Goal: Information Seeking & Learning: Learn about a topic

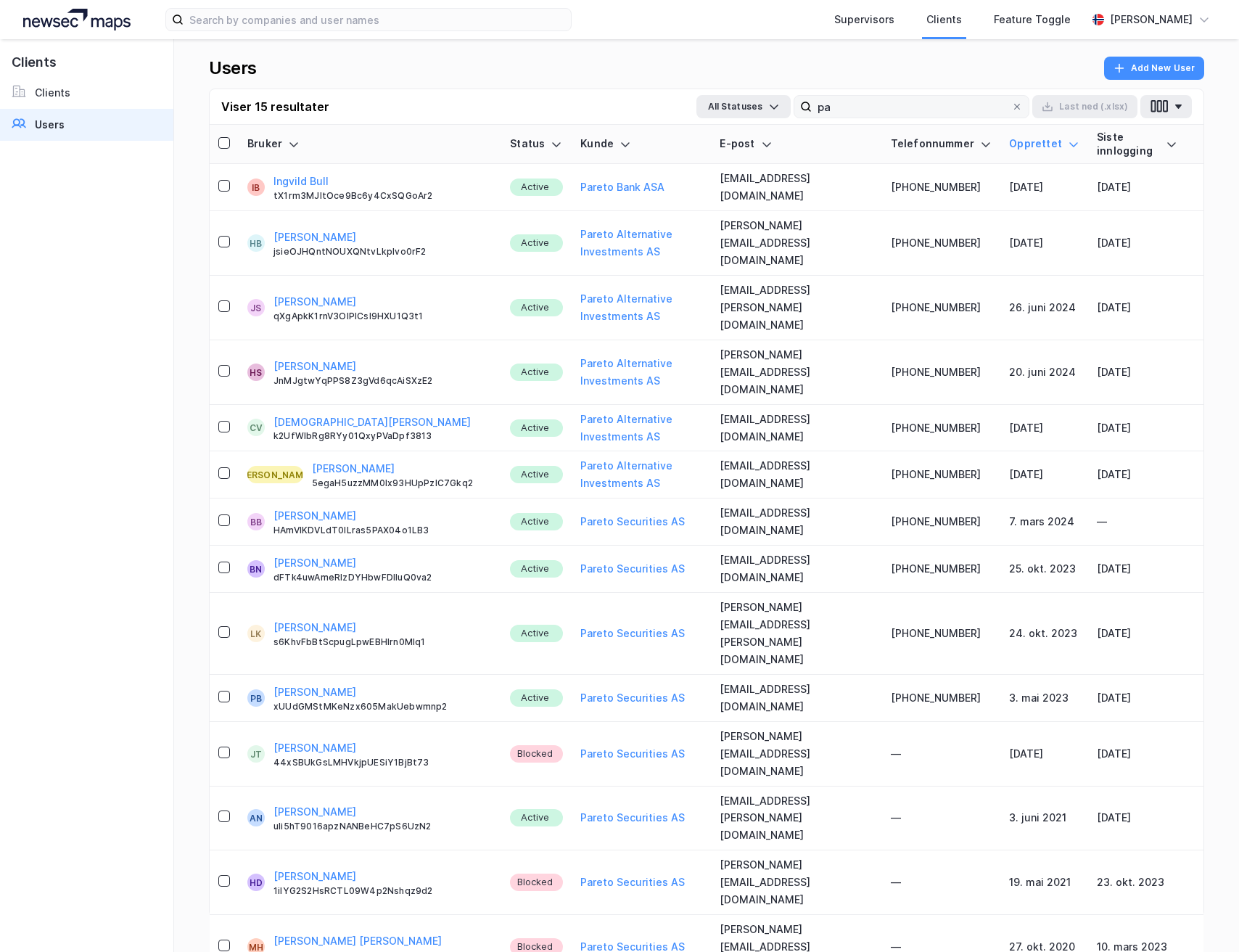
type input "p"
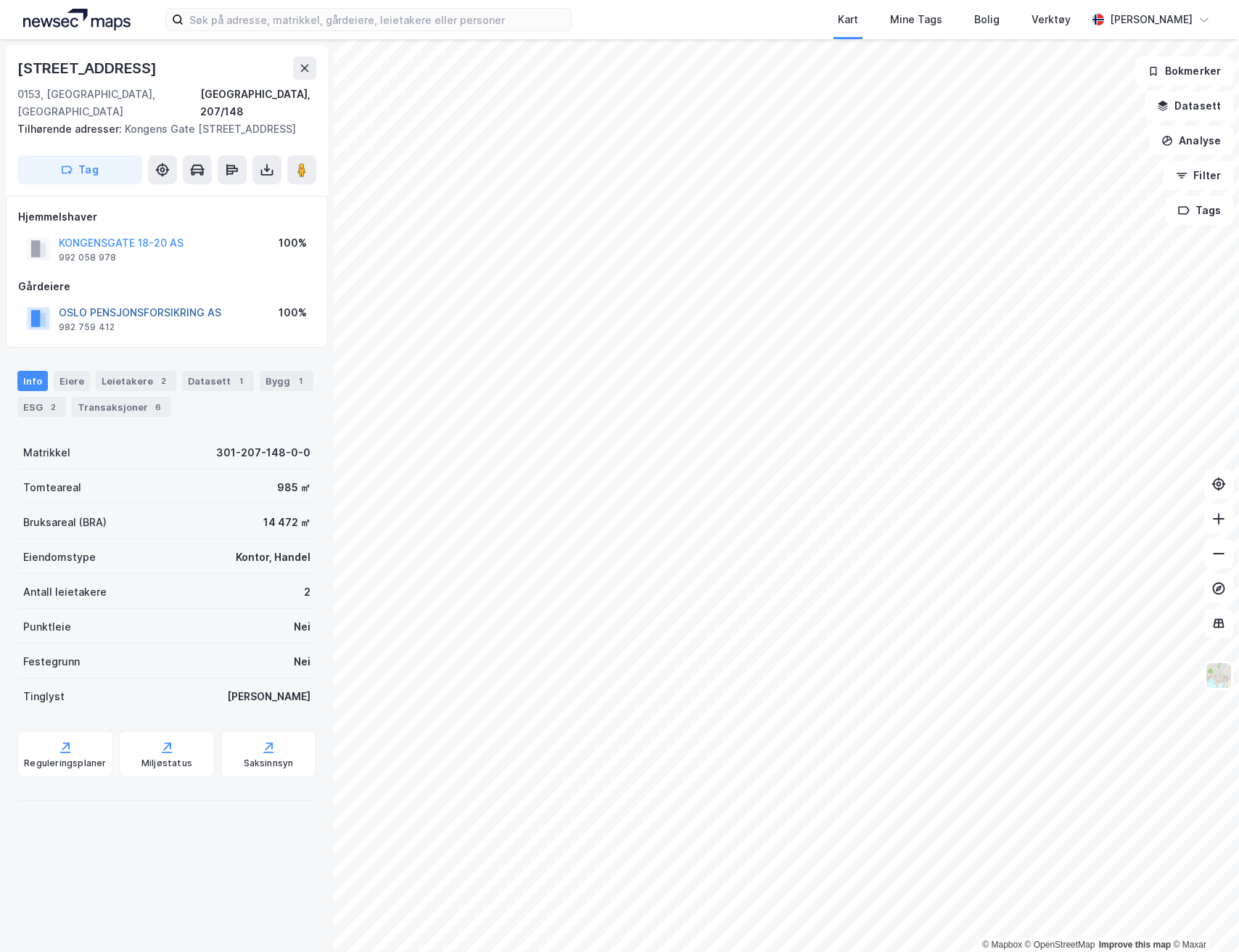
click at [0, 0] on button "OSLO PENSJONSFORSIKRING AS" at bounding box center [0, 0] width 0 height 0
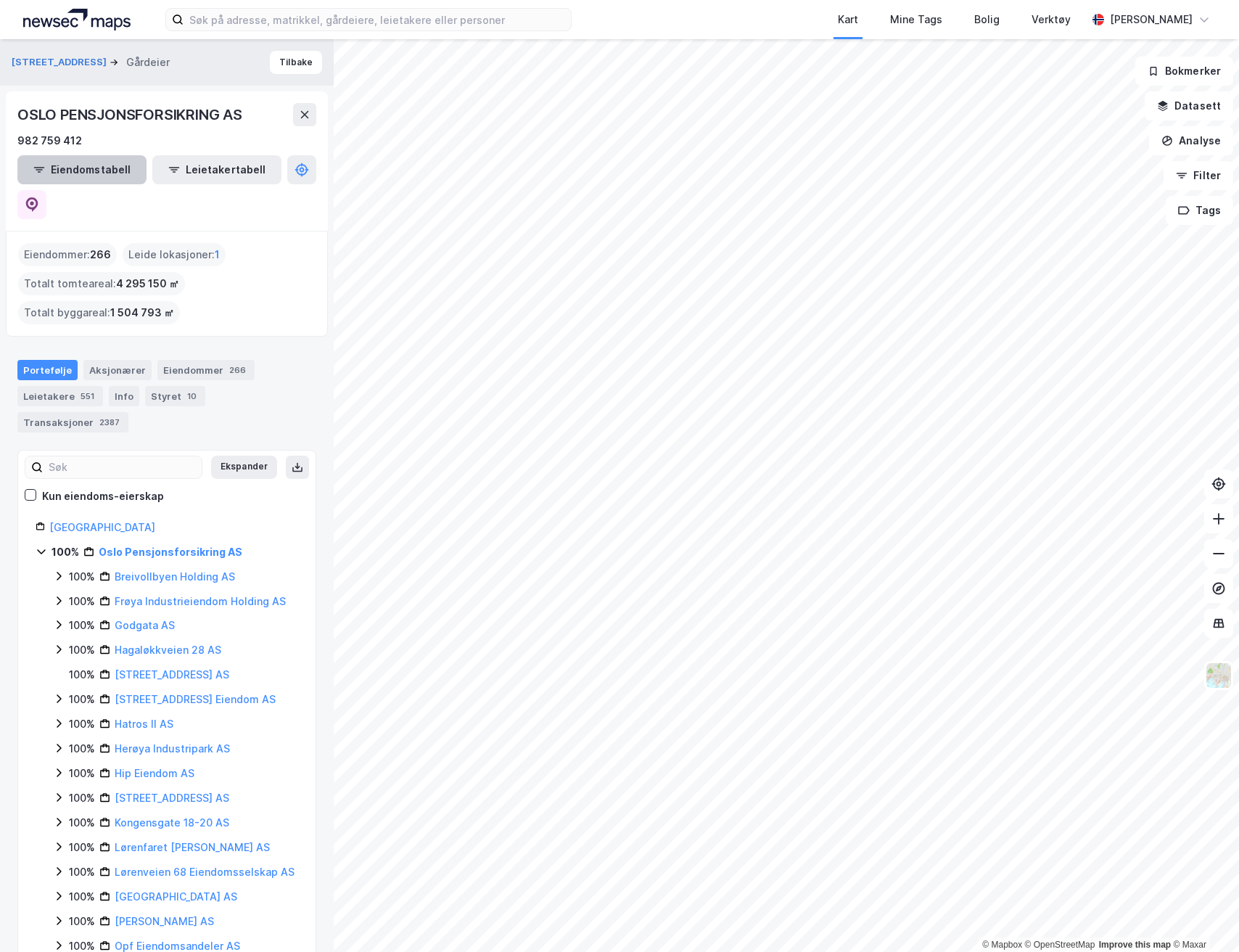
click at [95, 169] on button "Eiendomstabell" at bounding box center [82, 169] width 129 height 29
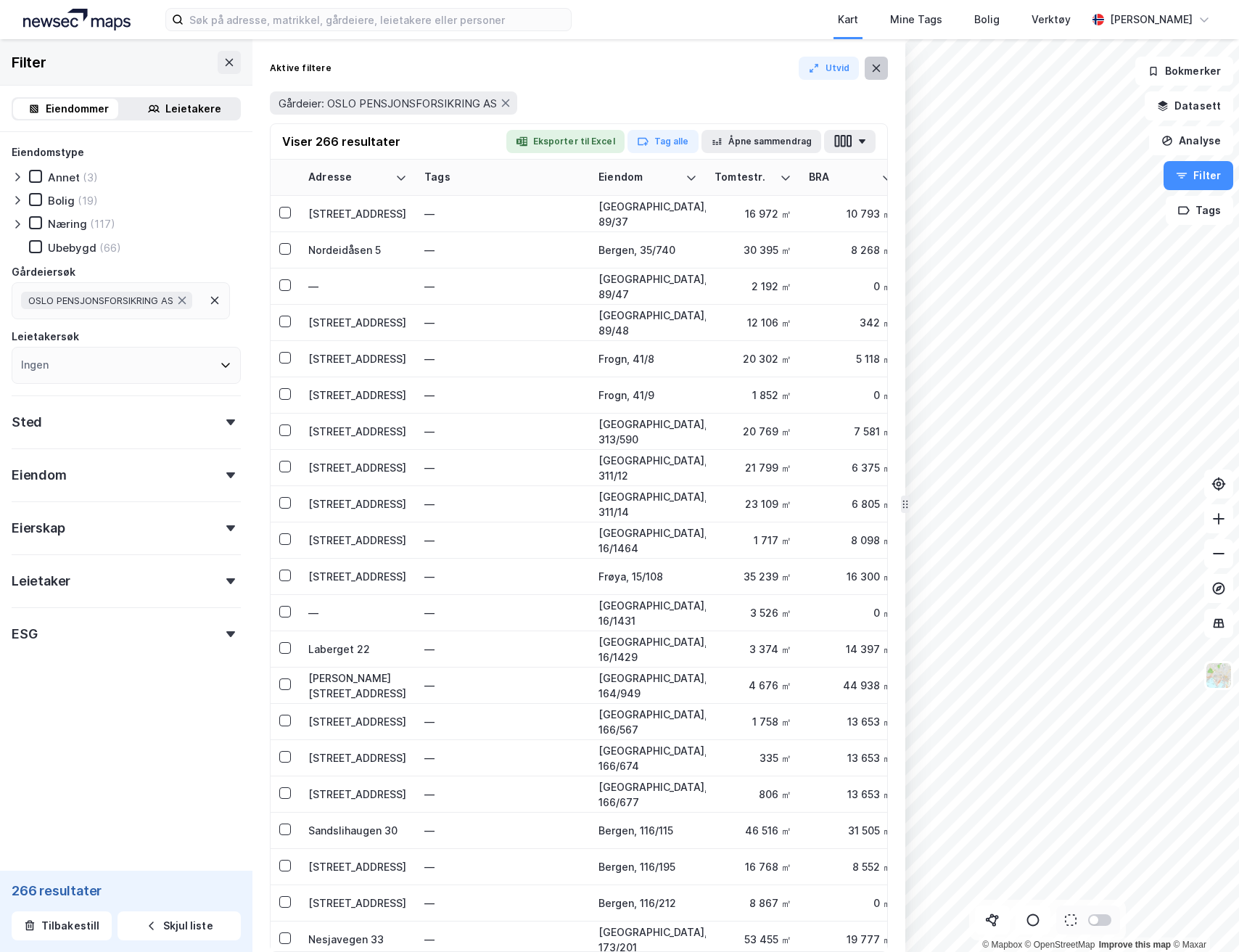
click at [873, 63] on icon at bounding box center [876, 69] width 12 height 12
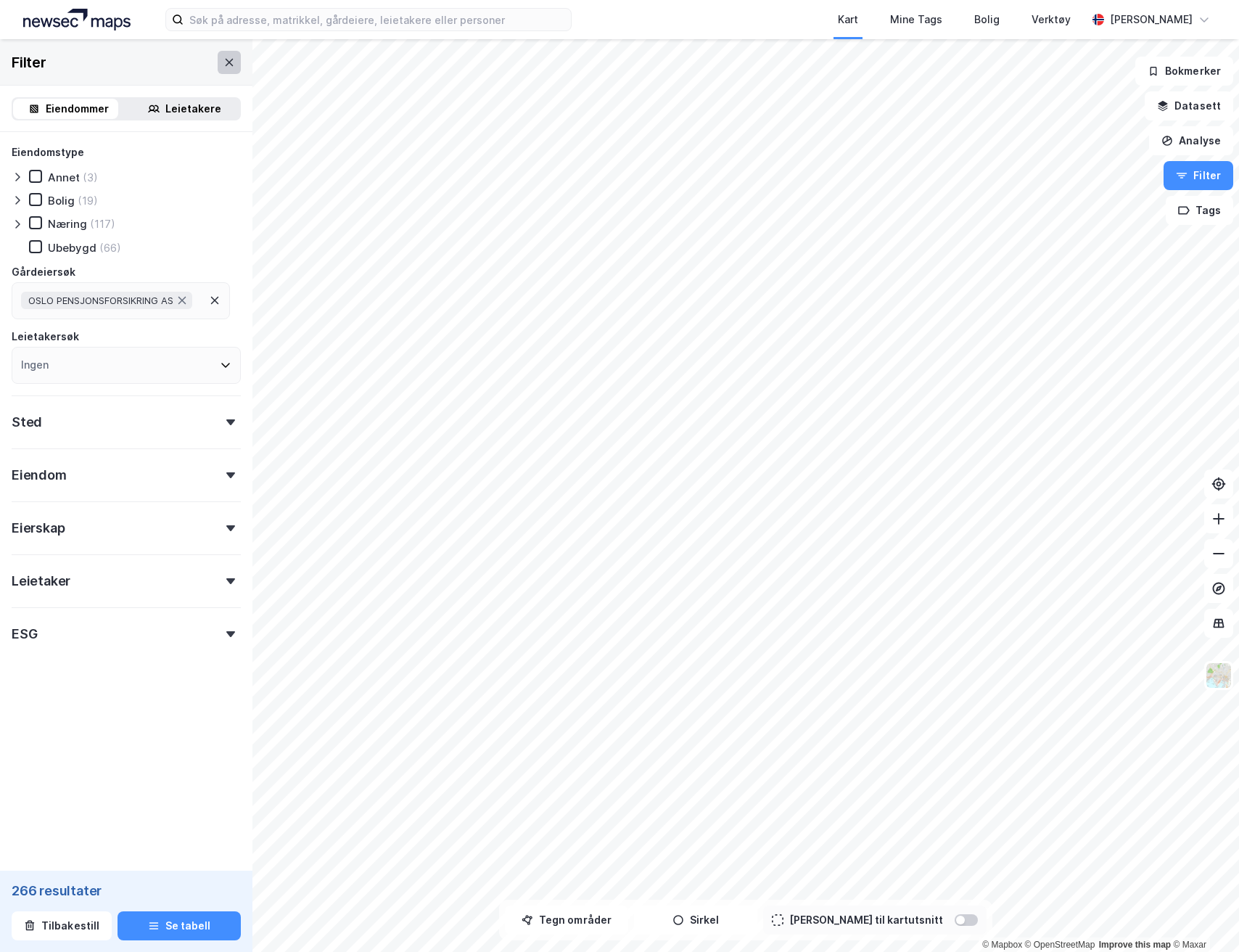
click at [224, 65] on button at bounding box center [229, 63] width 24 height 24
